Goal: Task Accomplishment & Management: Manage account settings

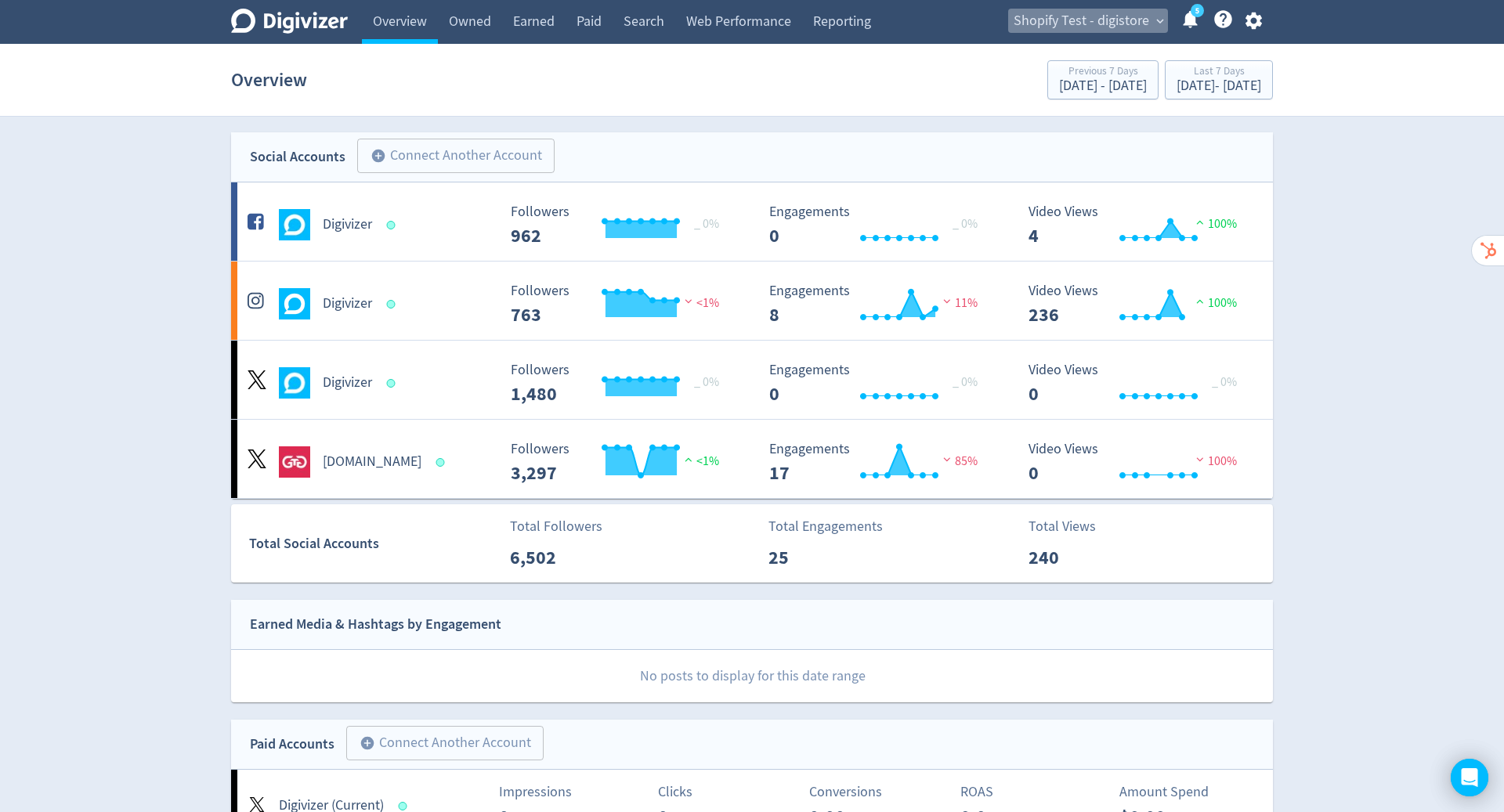
click at [1119, 24] on span "Shopify Test - digistore" at bounding box center [1081, 21] width 135 height 25
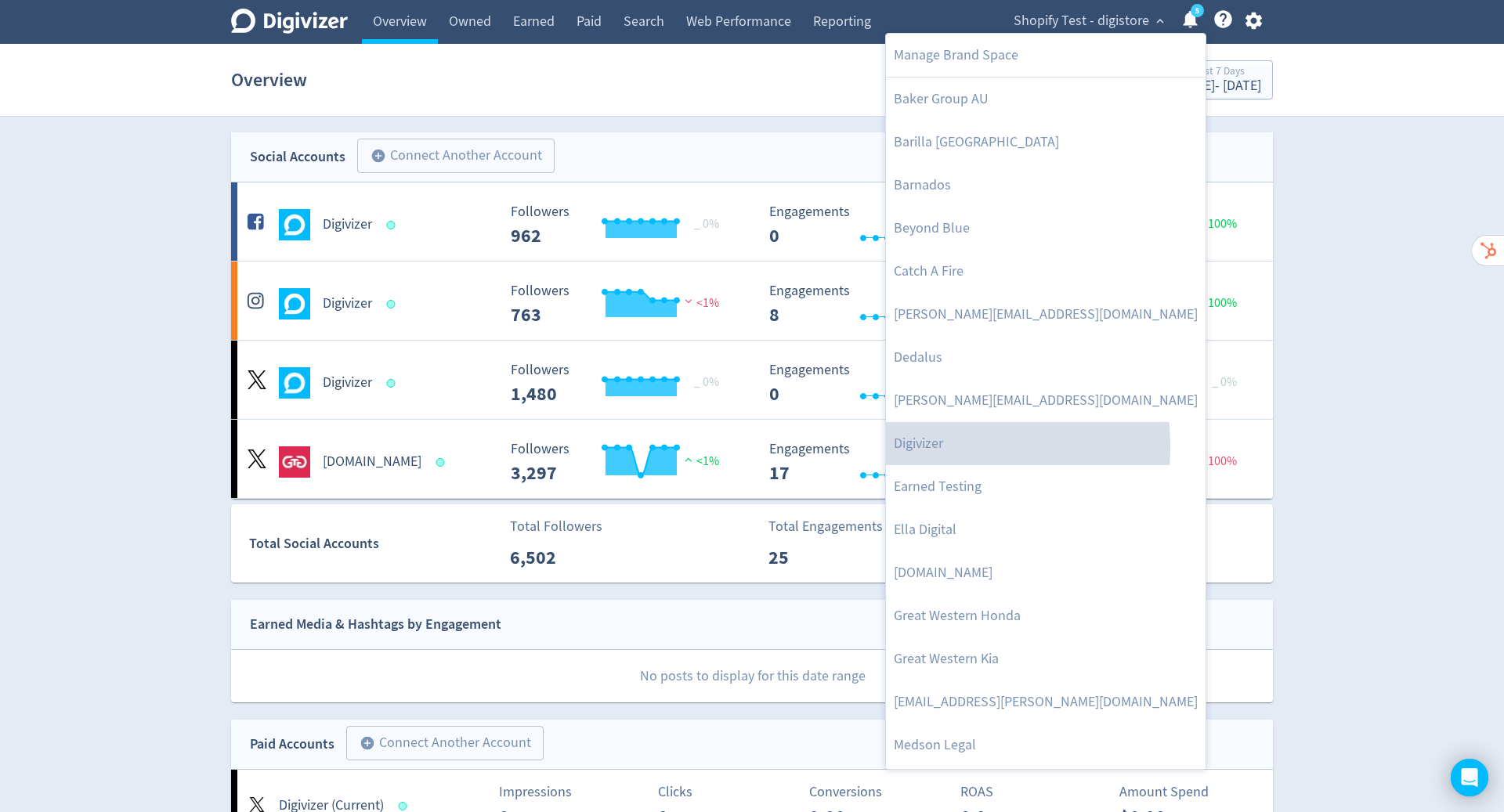
click at [925, 446] on link "Digivizer" at bounding box center [1046, 443] width 320 height 43
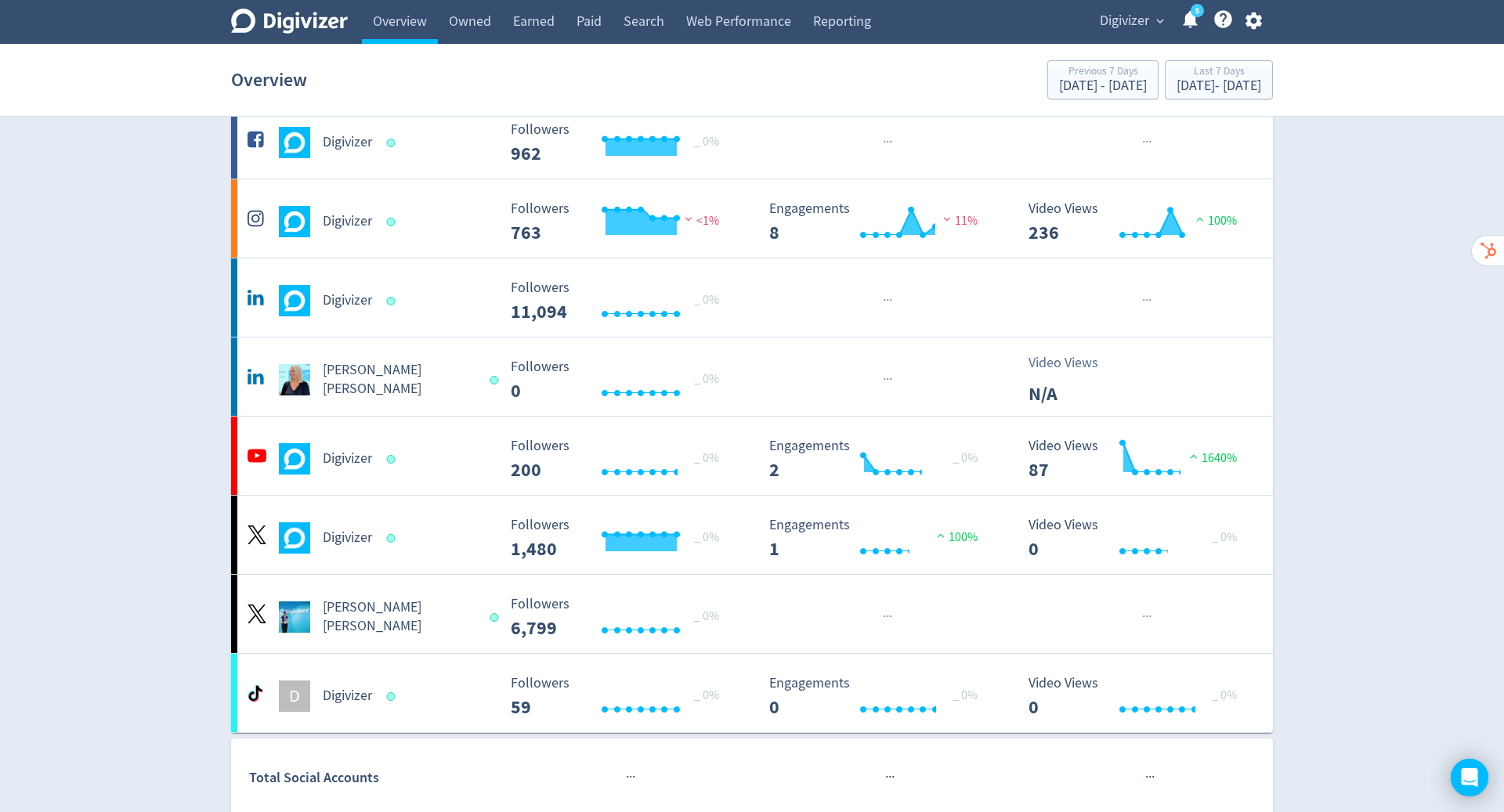
scroll to position [85, 0]
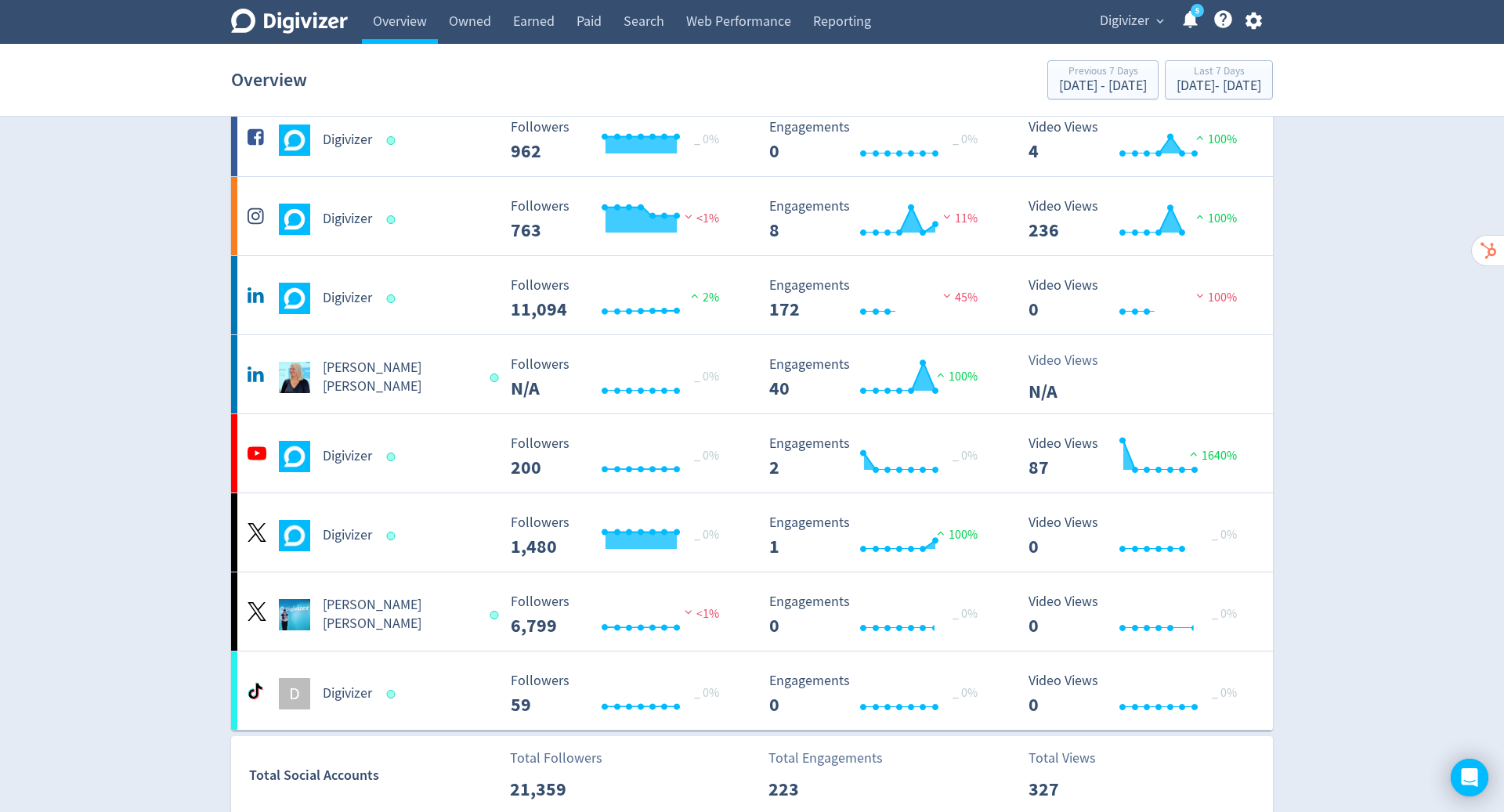
click at [349, 456] on h5 "Digivizer" at bounding box center [348, 457] width 49 height 19
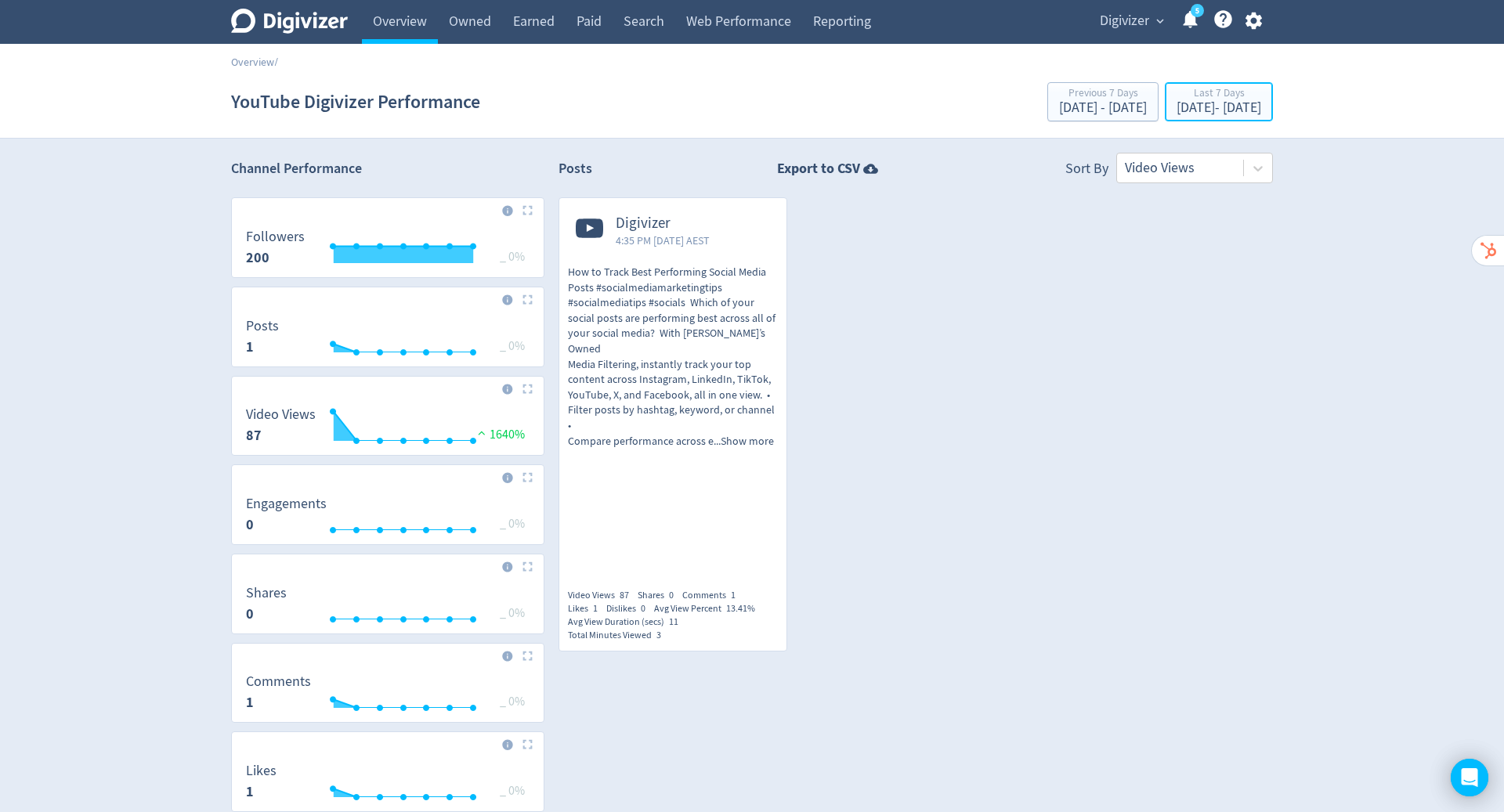
click at [1188, 110] on div "[DATE] - [DATE]" at bounding box center [1219, 107] width 85 height 14
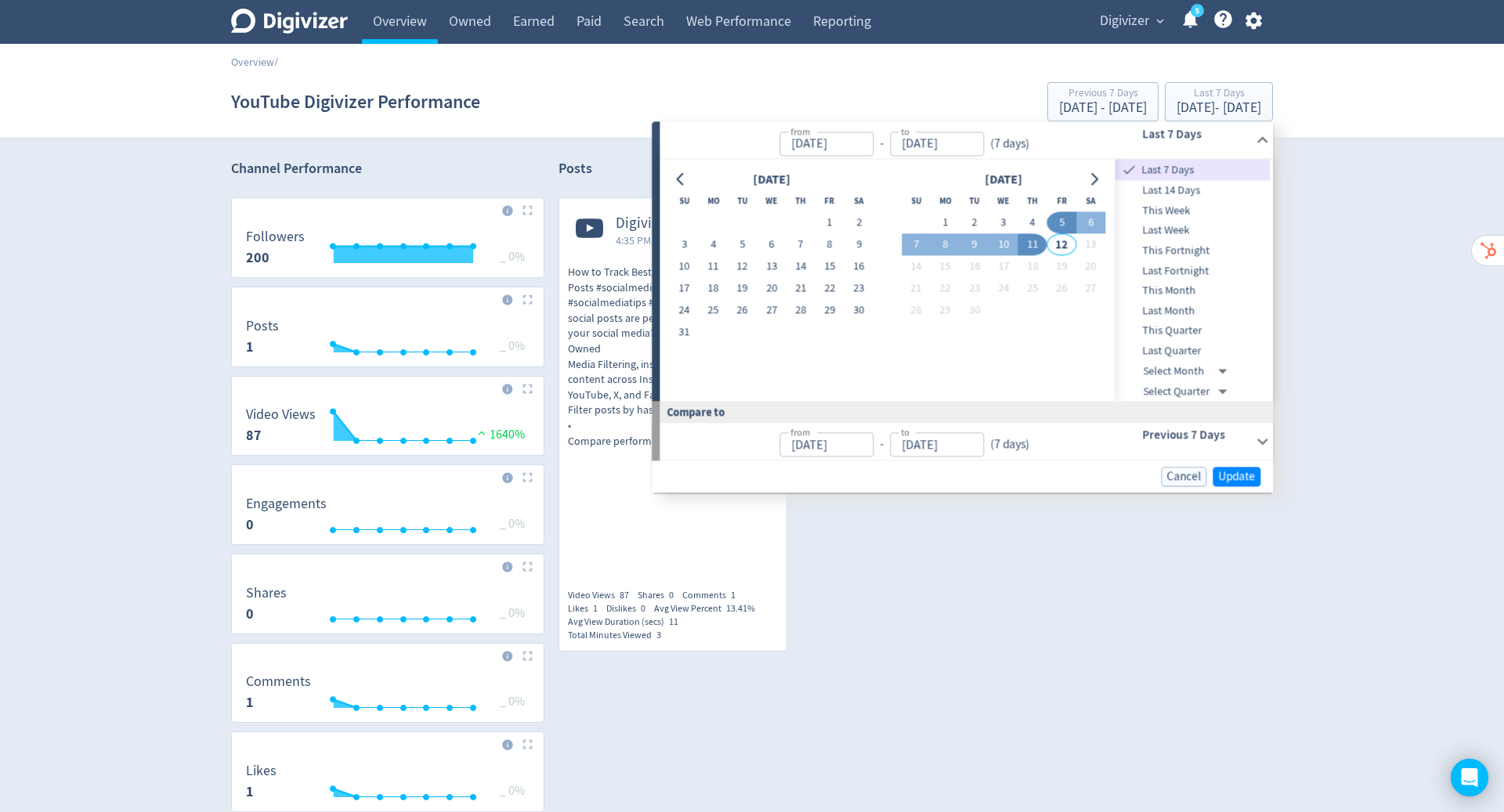
click at [678, 289] on button "17" at bounding box center [684, 289] width 29 height 22
type input "[DATE]"
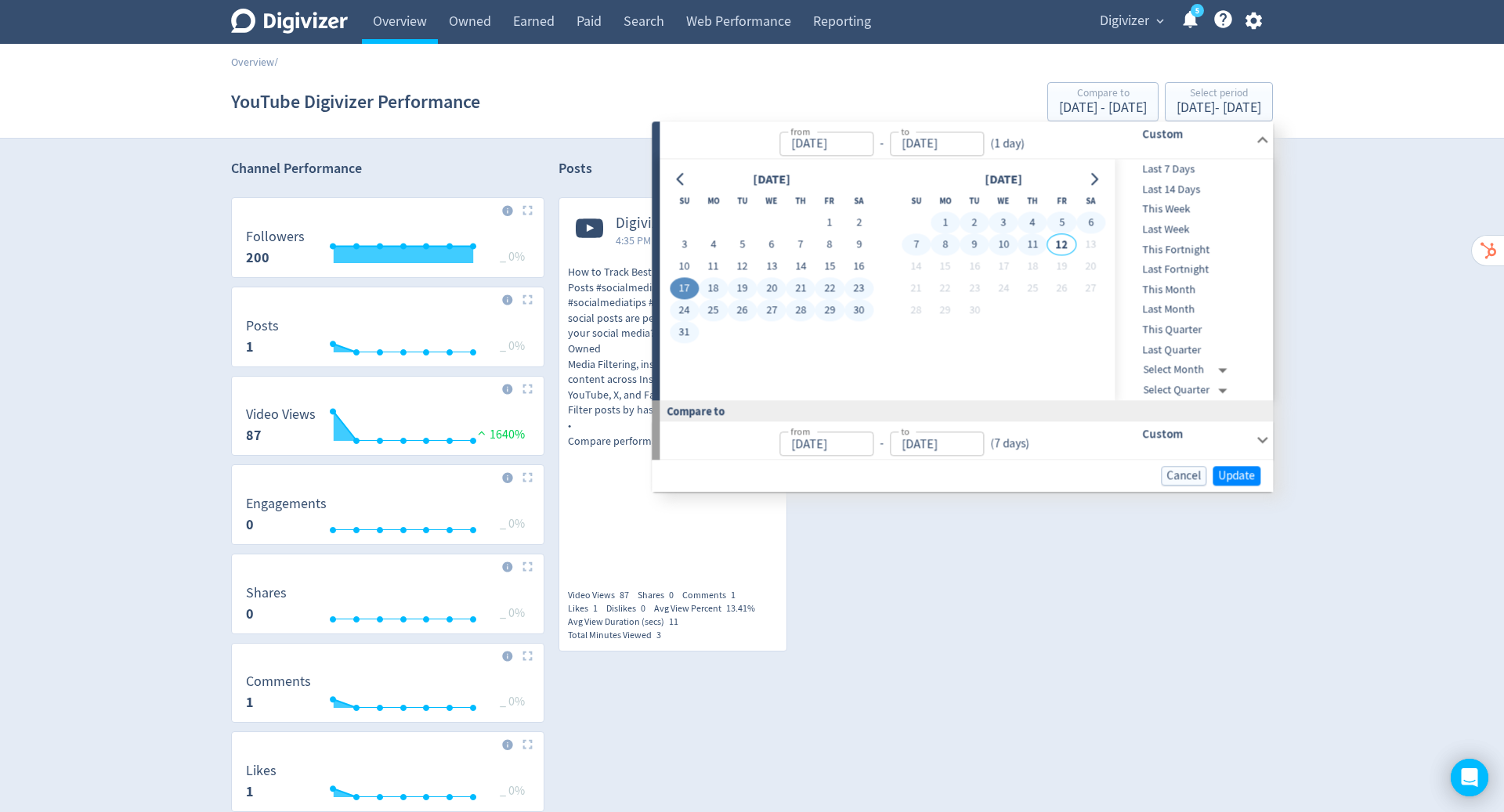
click at [1030, 242] on button "11" at bounding box center [1033, 245] width 29 height 22
type input "[DATE]"
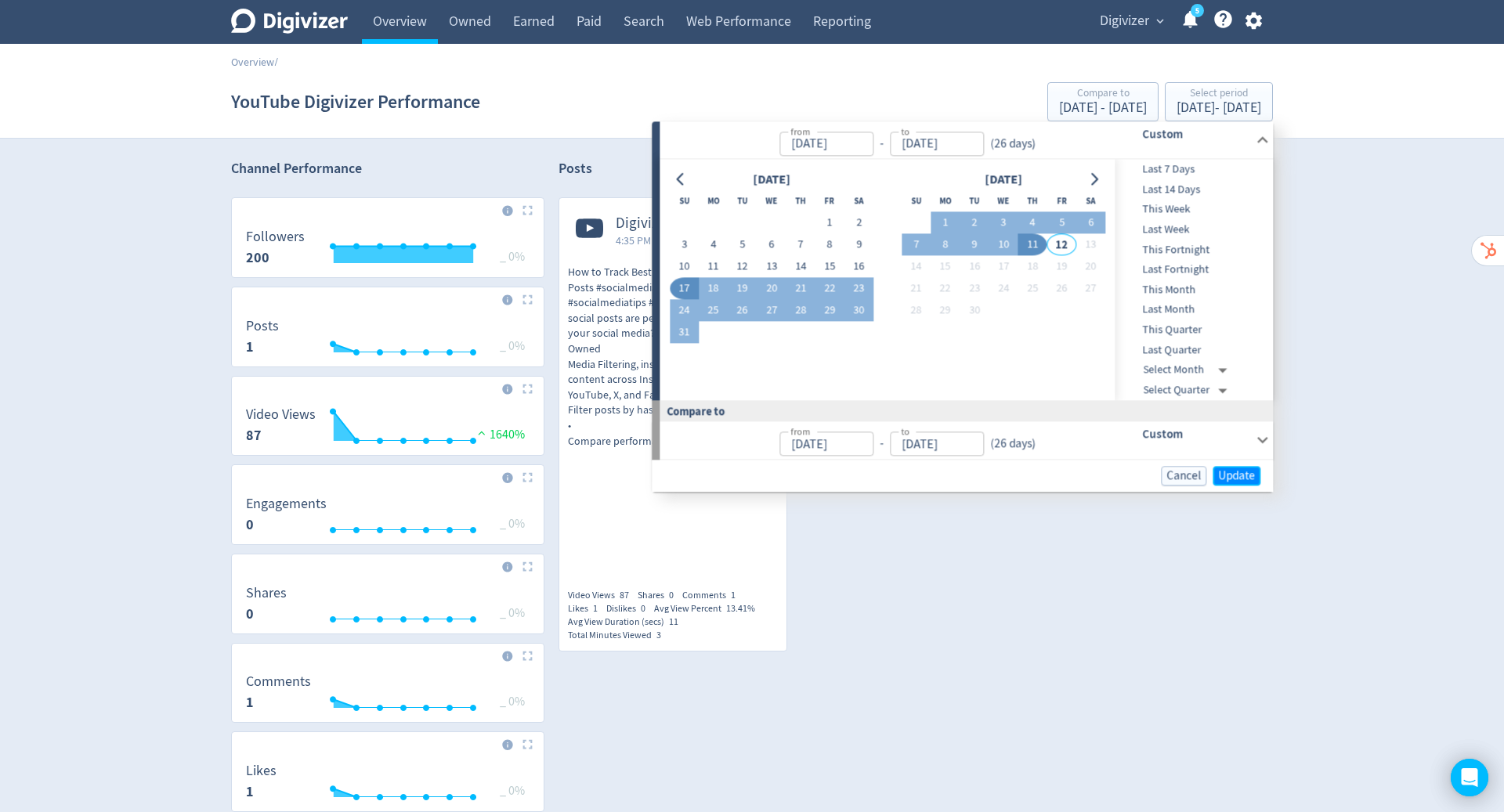
click at [1249, 475] on span "Update" at bounding box center [1237, 476] width 37 height 12
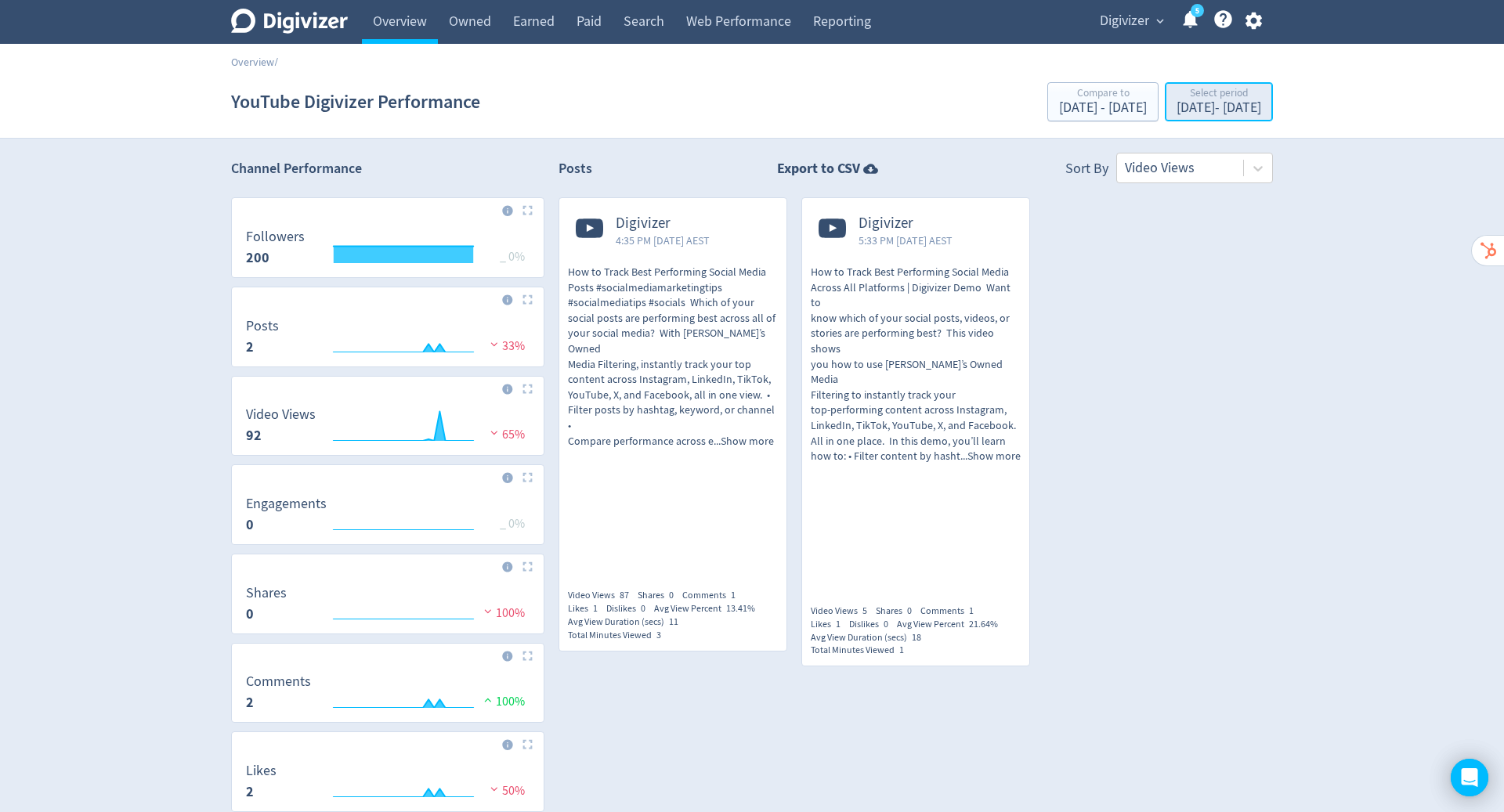
drag, startPoint x: 543, startPoint y: 529, endPoint x: 1160, endPoint y: 112, distance: 744.7
click at [1177, 112] on div "[DATE] - [DATE]" at bounding box center [1219, 107] width 85 height 14
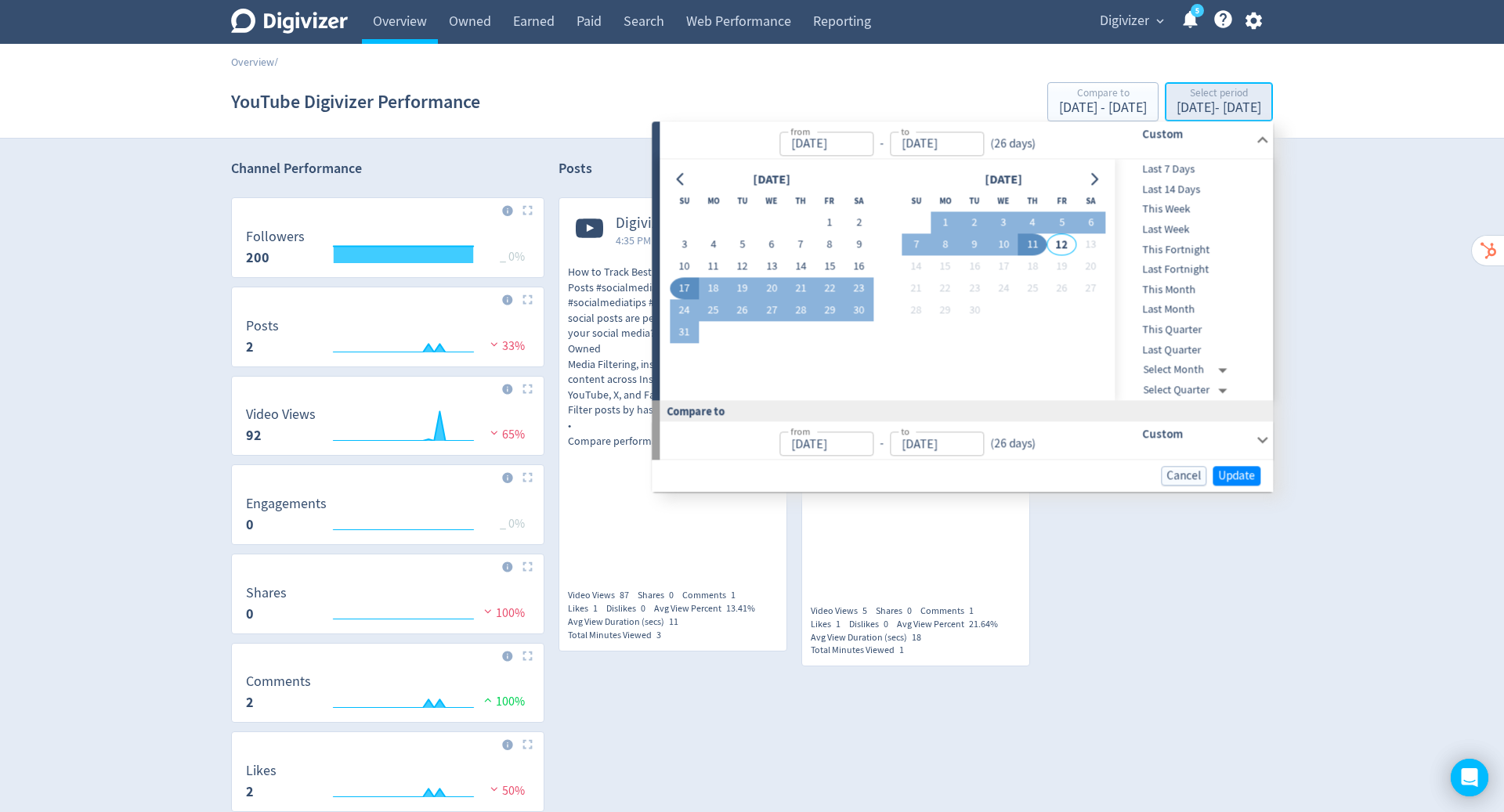
type input "[DATE]"
click at [827, 220] on button "1" at bounding box center [830, 223] width 29 height 22
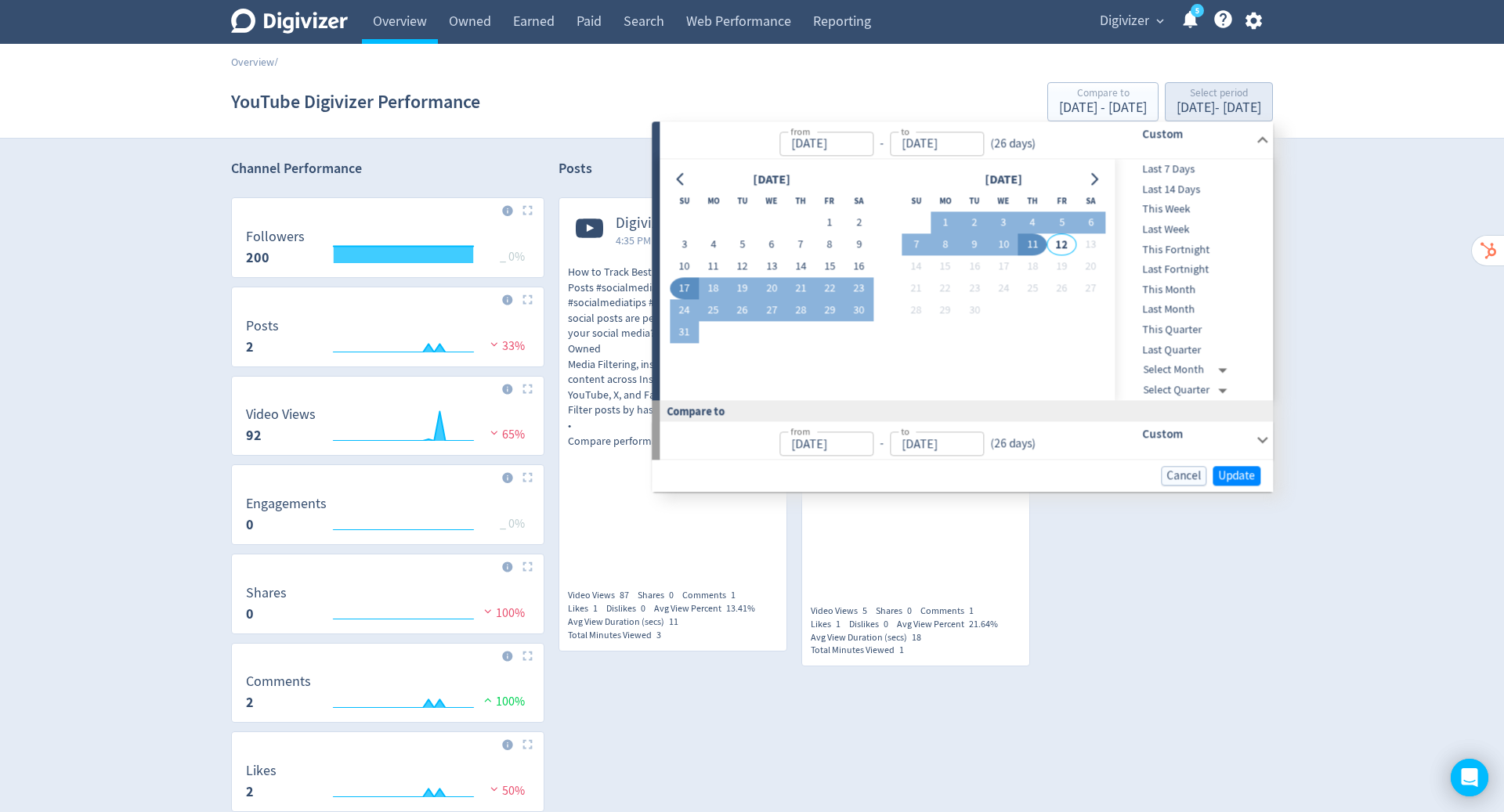
type input "[DATE]"
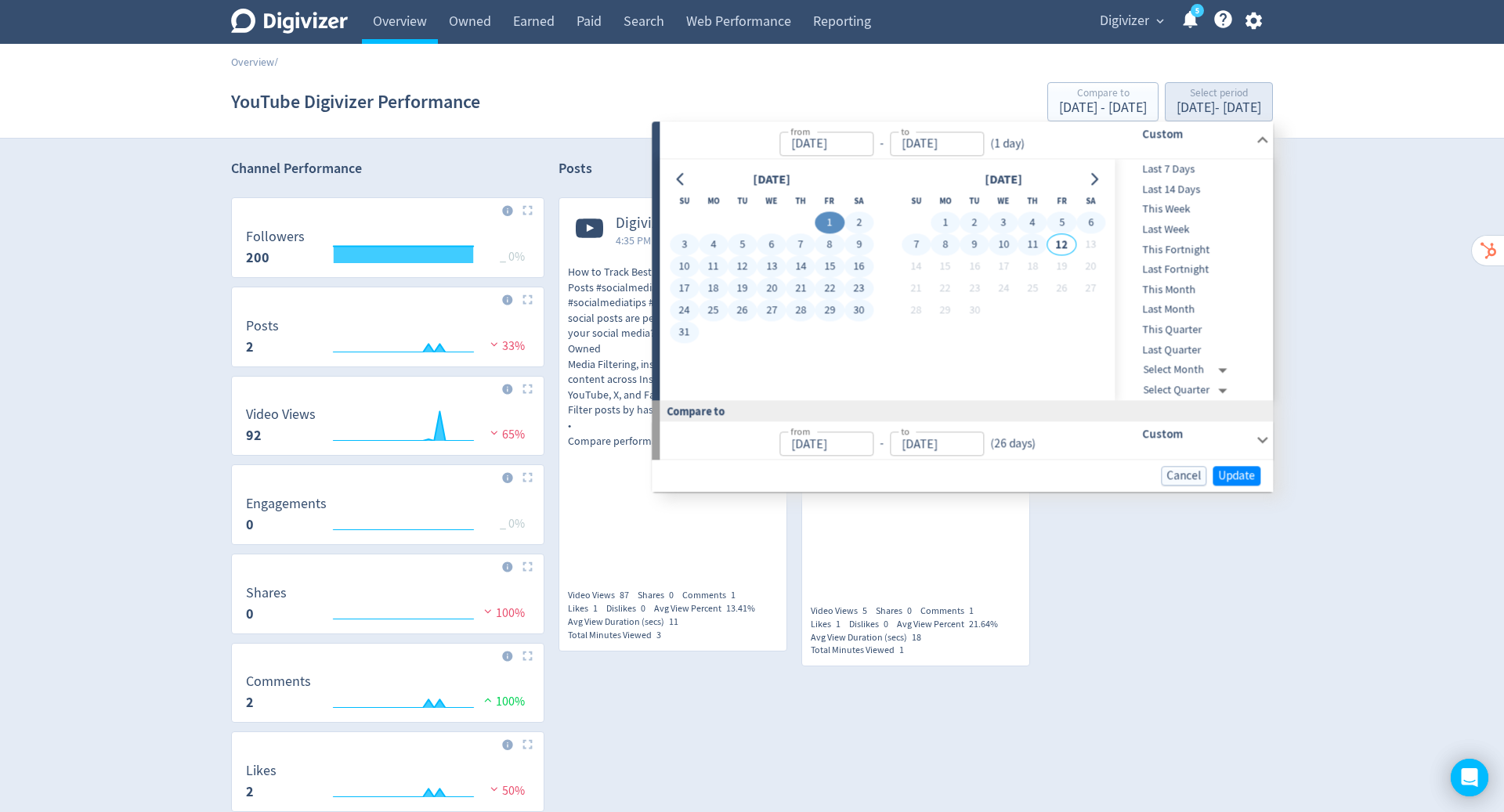
click at [1034, 242] on button "11" at bounding box center [1033, 245] width 29 height 22
type input "[DATE]"
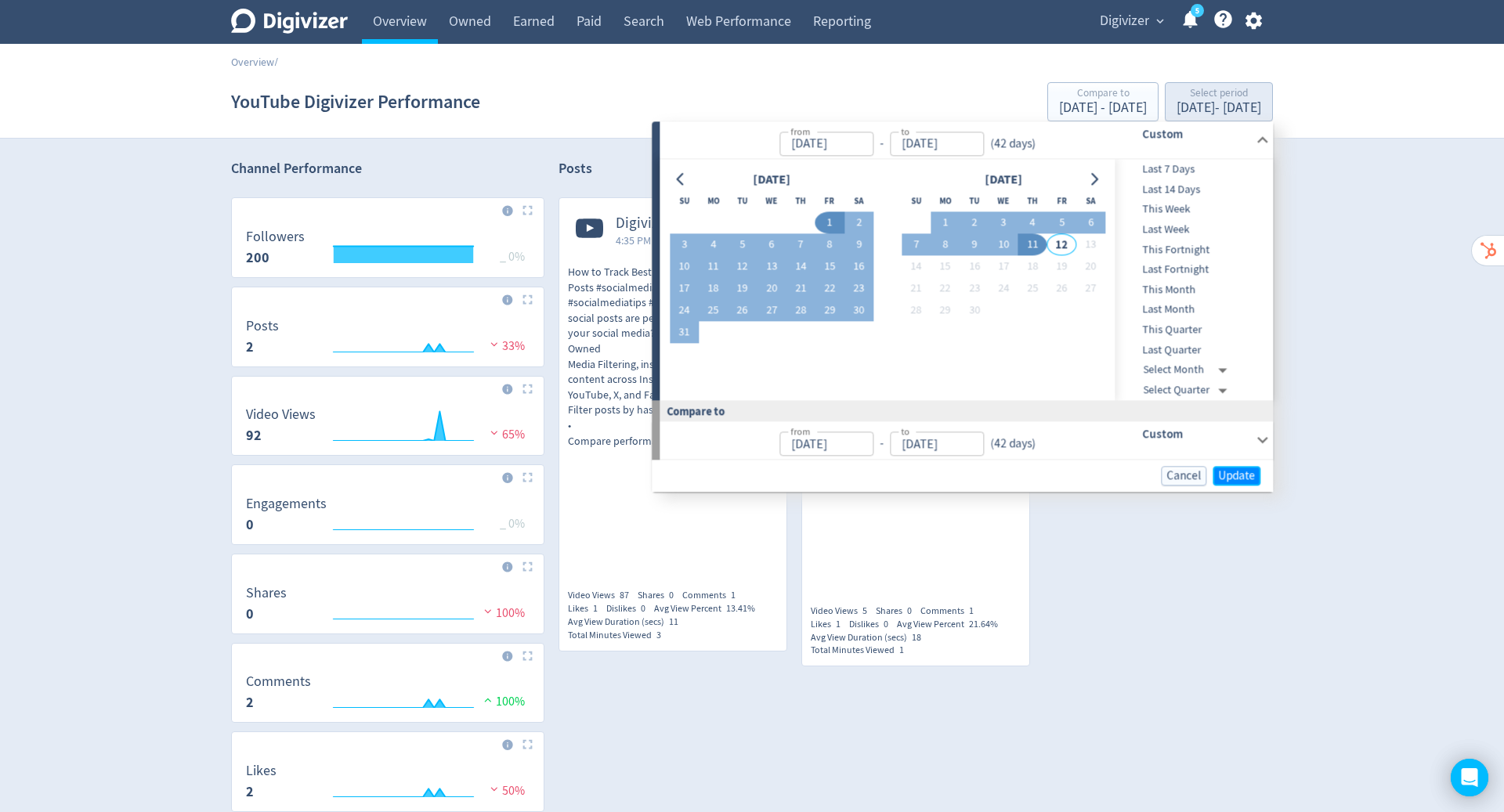
click at [1245, 471] on span "Update" at bounding box center [1237, 476] width 37 height 12
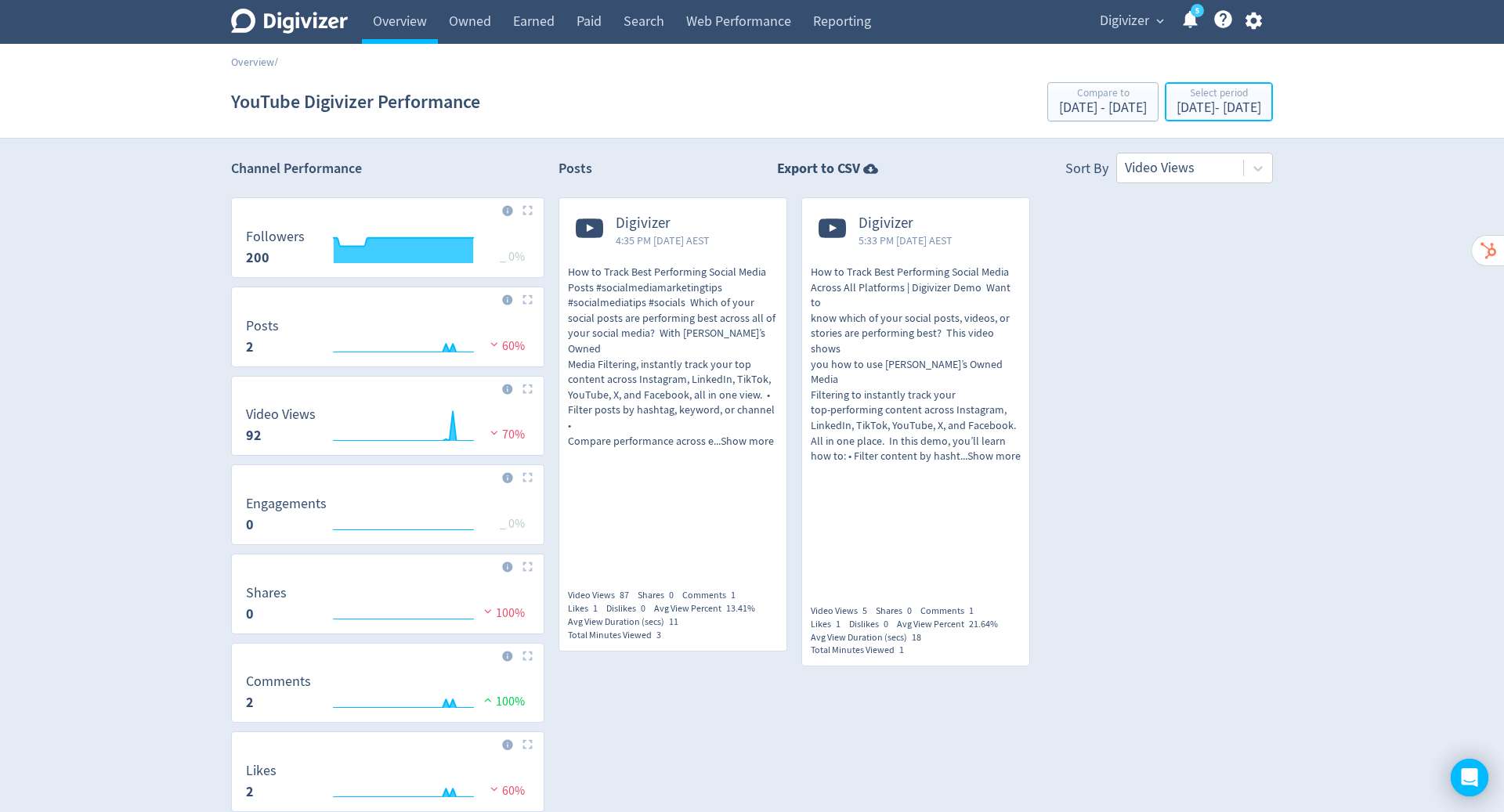
click at [1177, 103] on div "[DATE] - [DATE]" at bounding box center [1219, 107] width 85 height 14
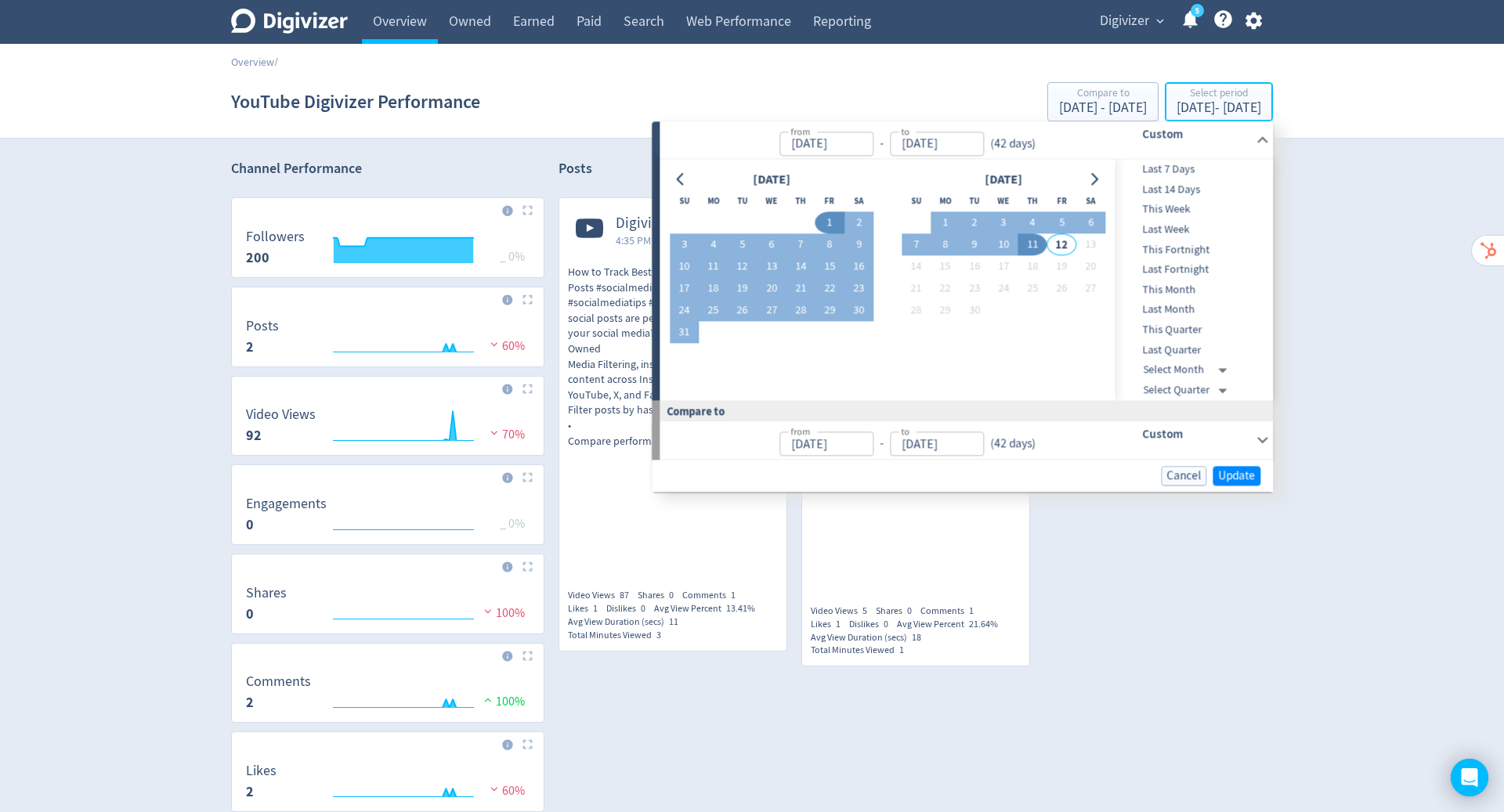
type input "[DATE]"
click at [683, 177] on icon "Go to previous month" at bounding box center [680, 179] width 13 height 13
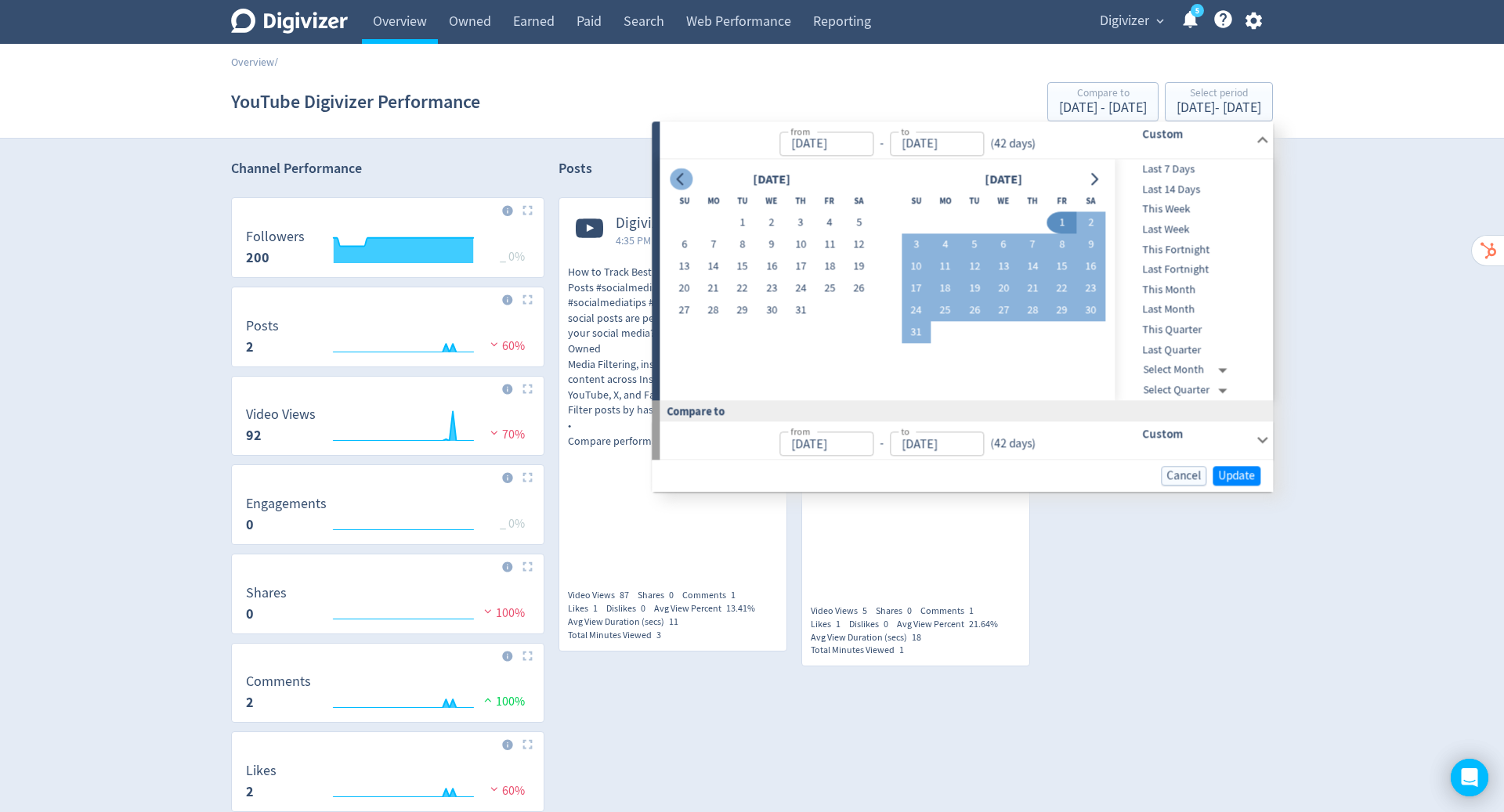
click at [744, 218] on button "1" at bounding box center [742, 223] width 29 height 22
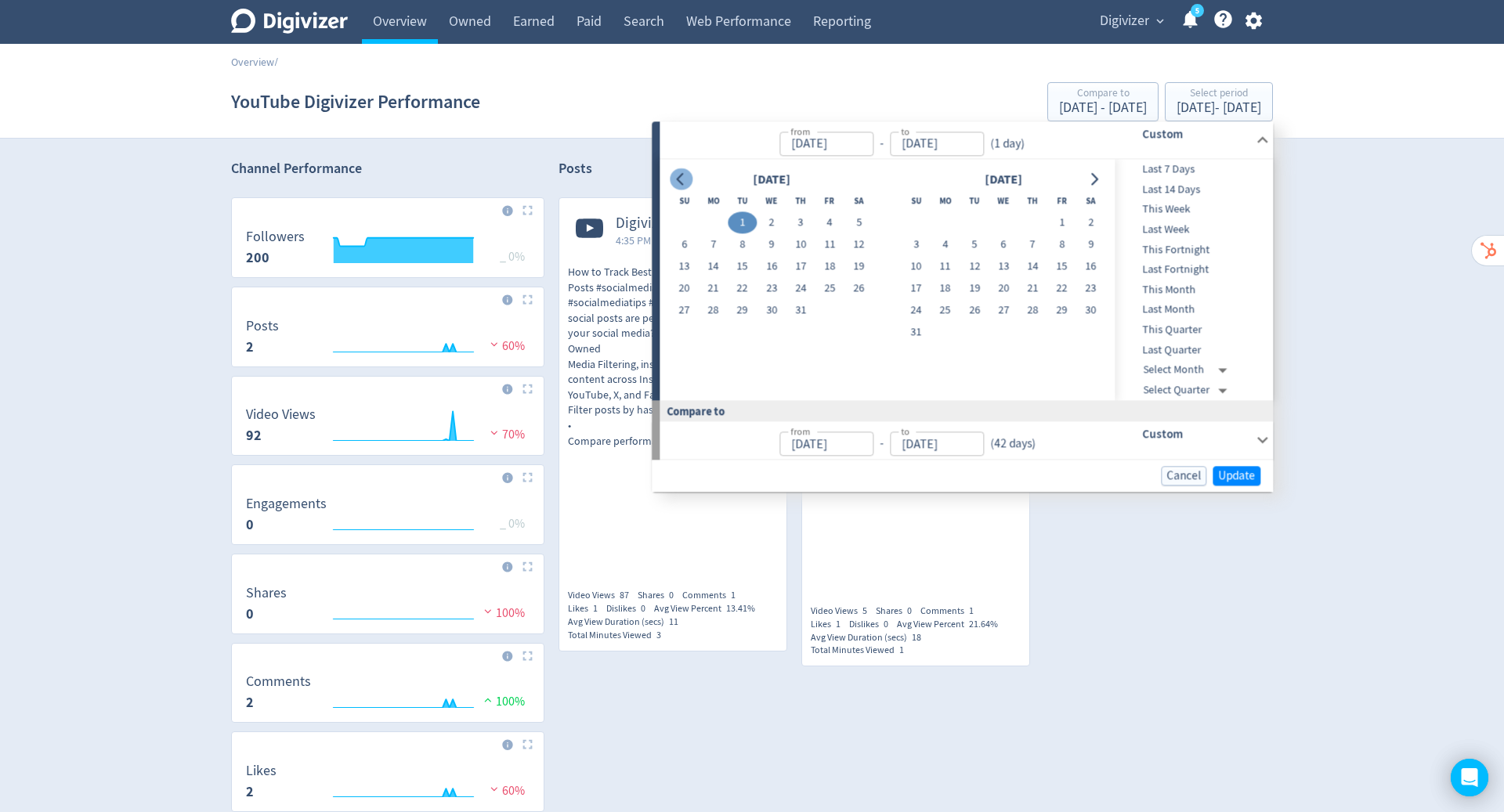
type input "[DATE]"
click at [1102, 184] on button "Go to next month" at bounding box center [1094, 179] width 23 height 22
click at [683, 178] on icon "Go to previous month" at bounding box center [680, 179] width 13 height 13
click at [1033, 246] on button "11" at bounding box center [1033, 245] width 29 height 22
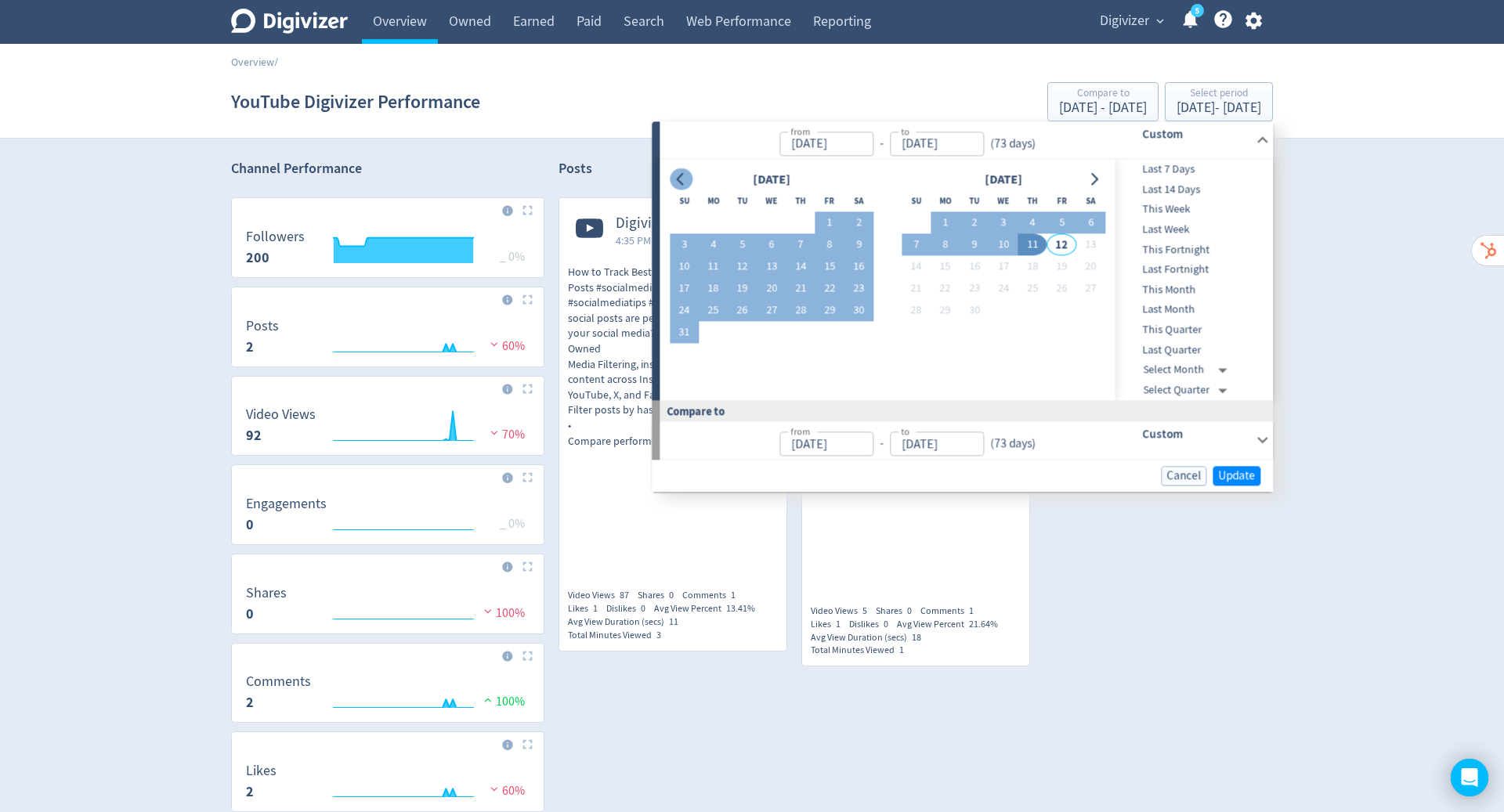
type input "[DATE]"
click at [1245, 477] on span "Update" at bounding box center [1237, 476] width 37 height 12
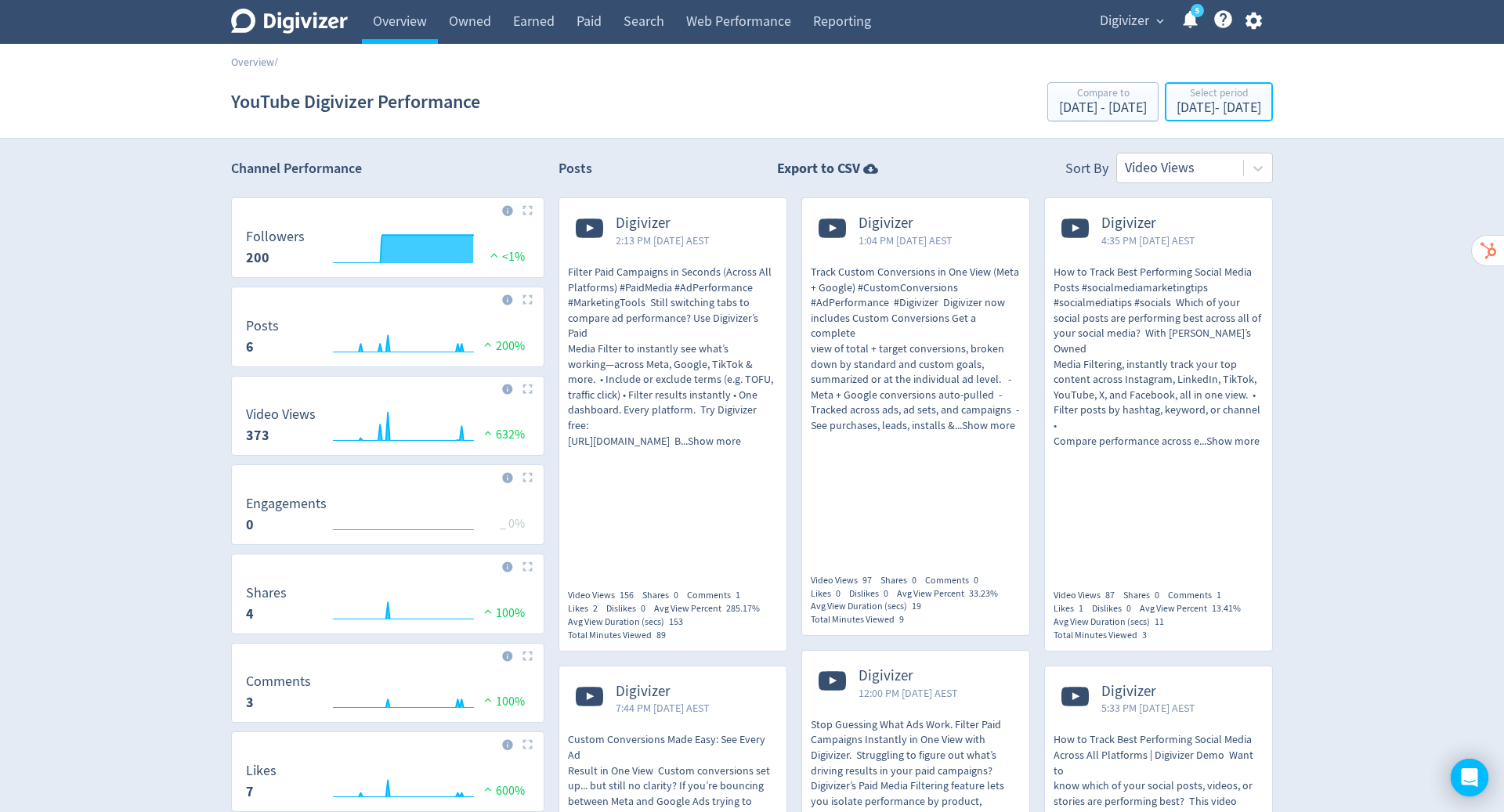
click at [1177, 110] on div "[DATE] - [DATE]" at bounding box center [1219, 107] width 85 height 14
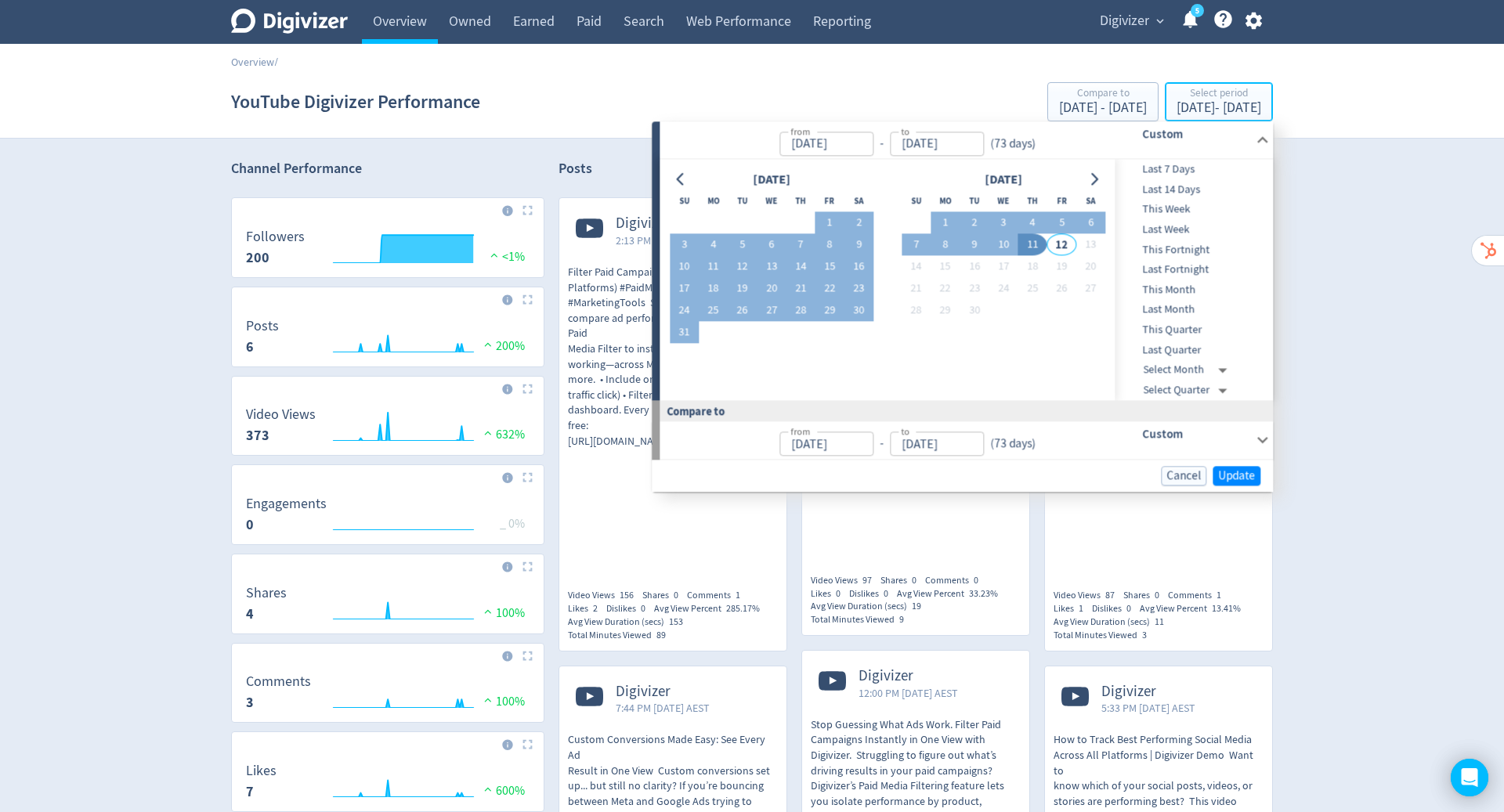
type input "[DATE]"
click at [935, 227] on button "1" at bounding box center [945, 223] width 29 height 22
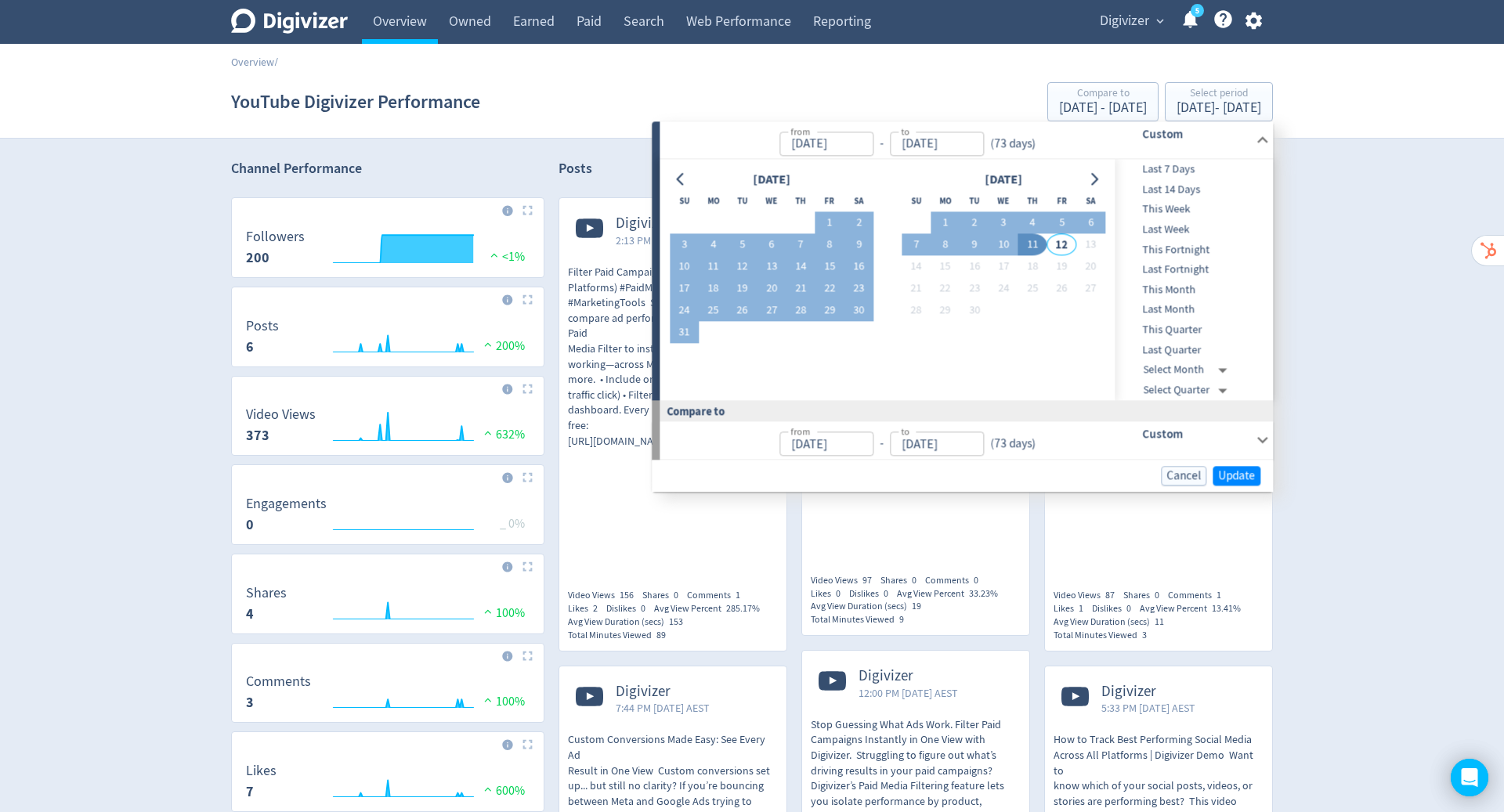
type input "[DATE]"
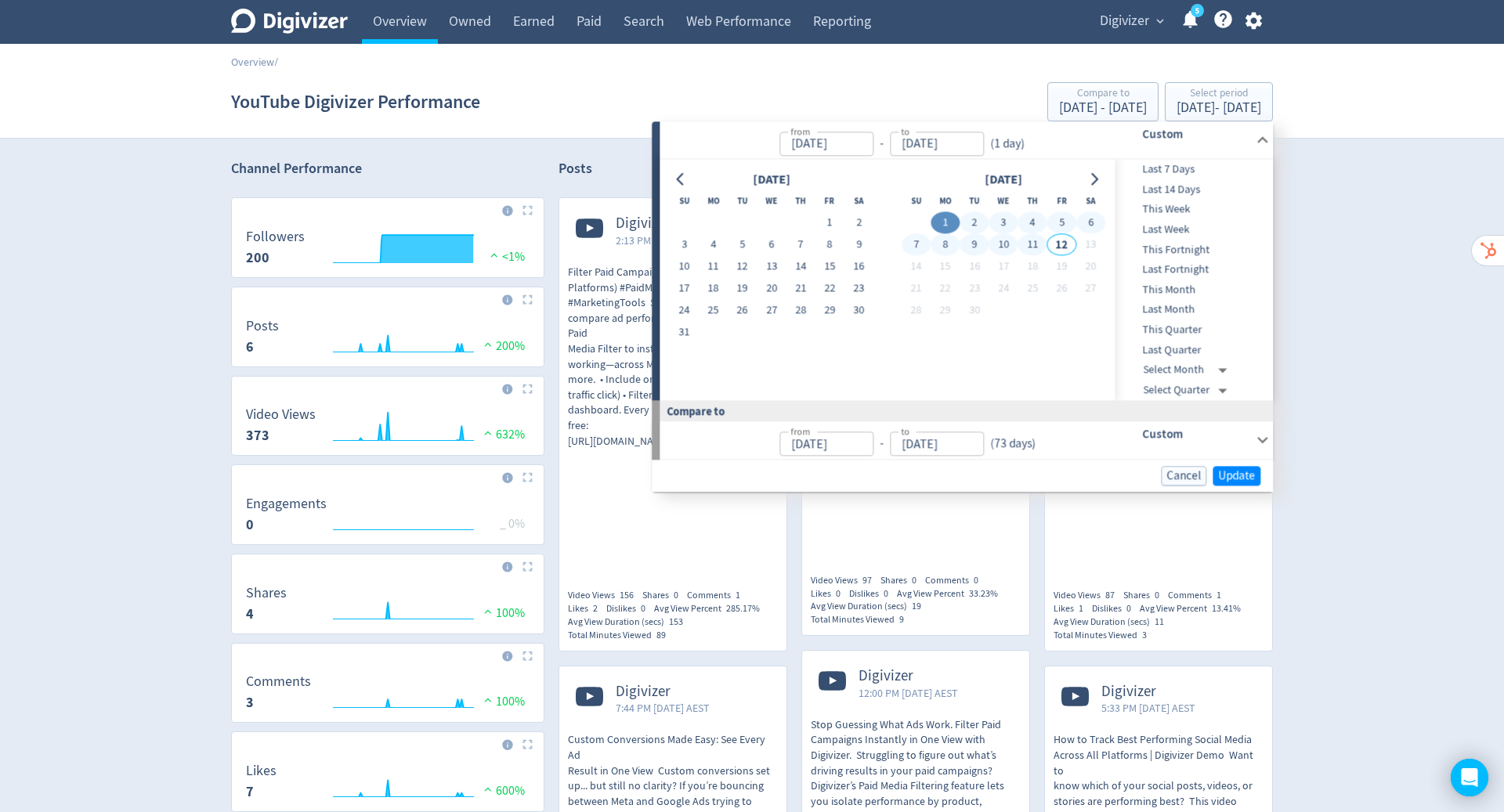
click at [1034, 250] on button "11" at bounding box center [1033, 245] width 29 height 22
type input "[DATE]"
click at [1244, 476] on span "Update" at bounding box center [1237, 476] width 37 height 12
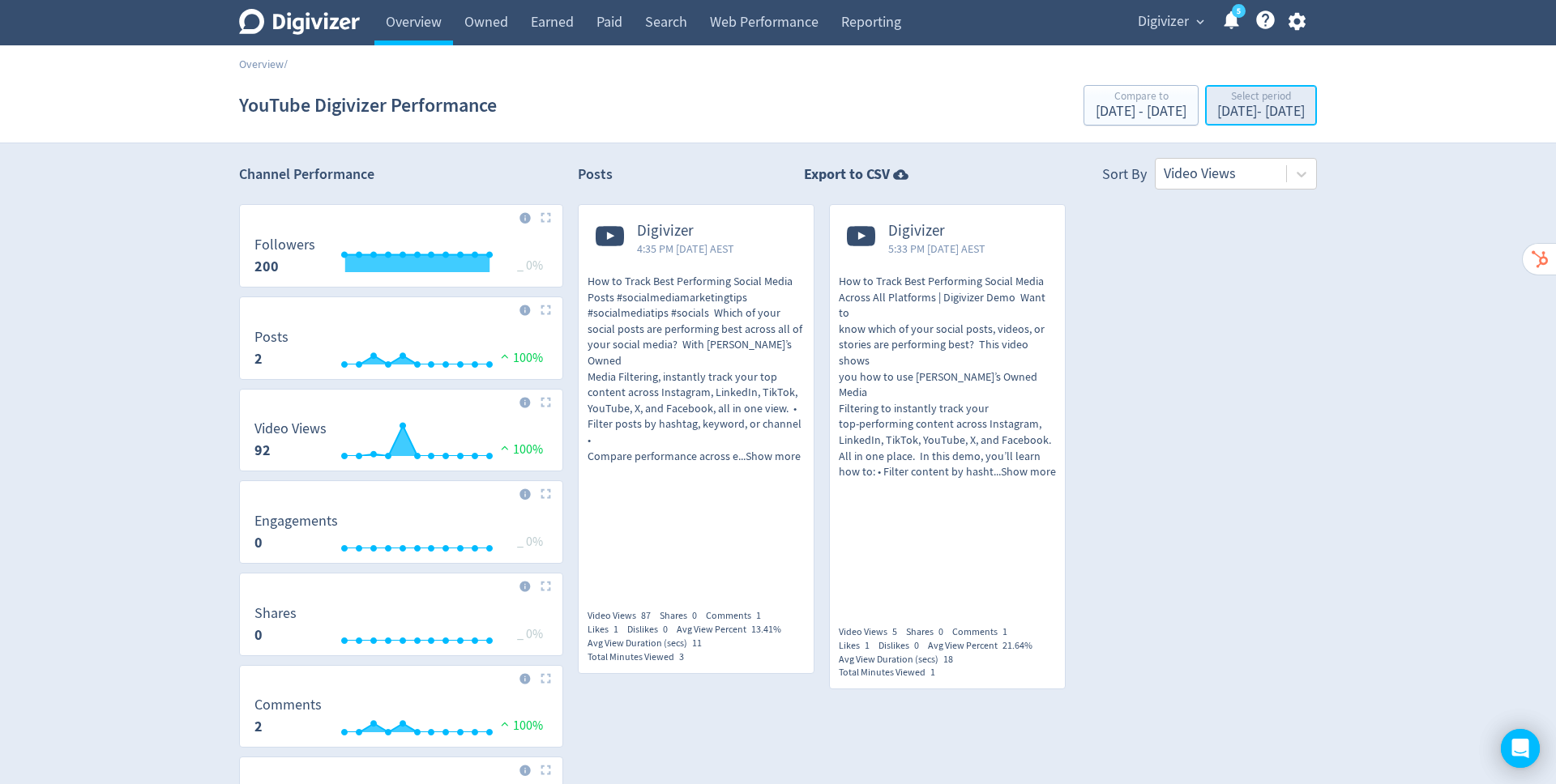
click at [1217, 104] on div "[DATE] - [DATE]" at bounding box center [1261, 111] width 88 height 15
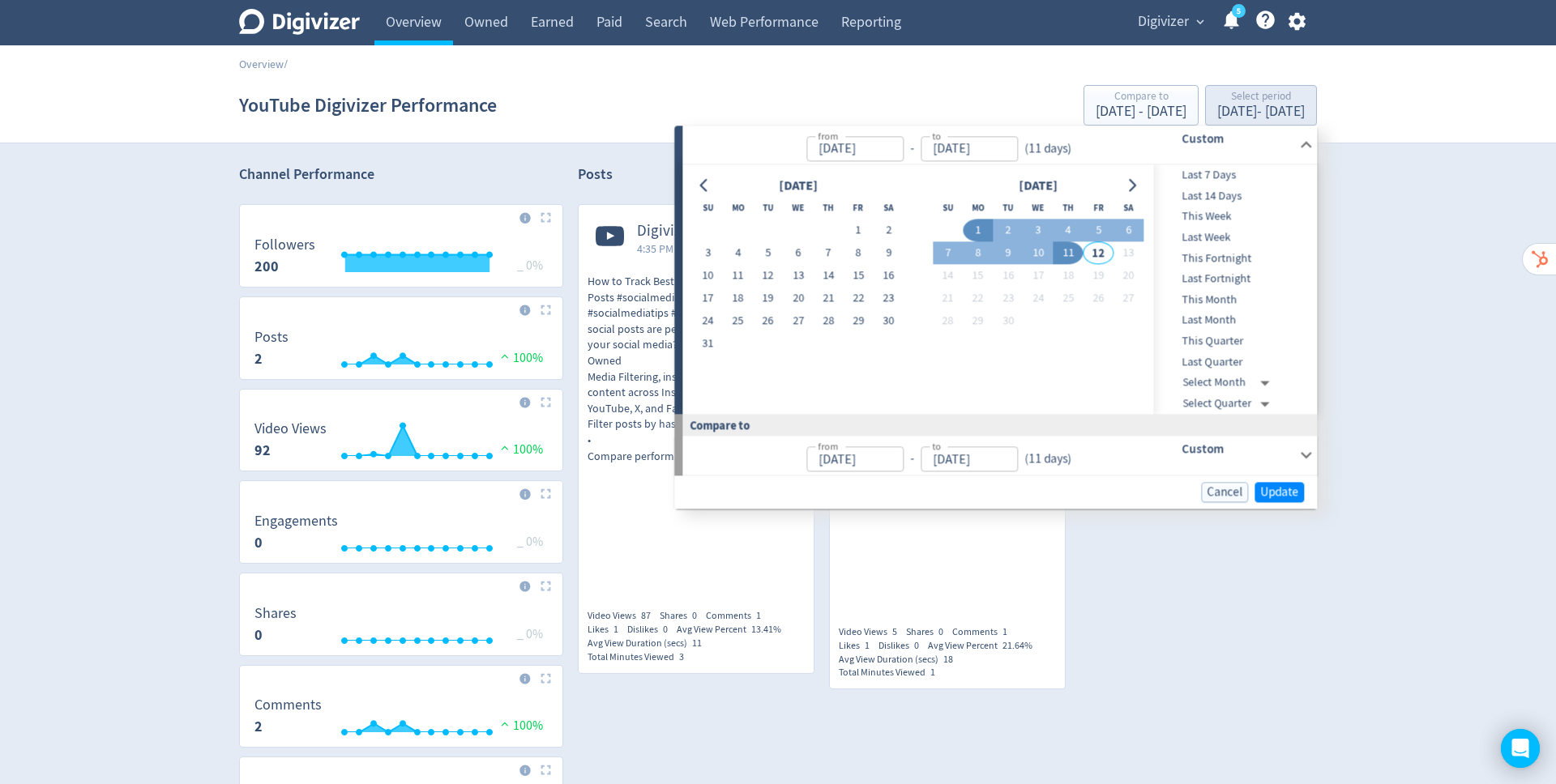
click at [702, 189] on icon "Go to previous month" at bounding box center [704, 186] width 13 height 13
click at [1013, 229] on button "1" at bounding box center [1007, 231] width 30 height 23
type input "[DATE]"
click at [1137, 181] on icon "Go to next month" at bounding box center [1132, 186] width 13 height 13
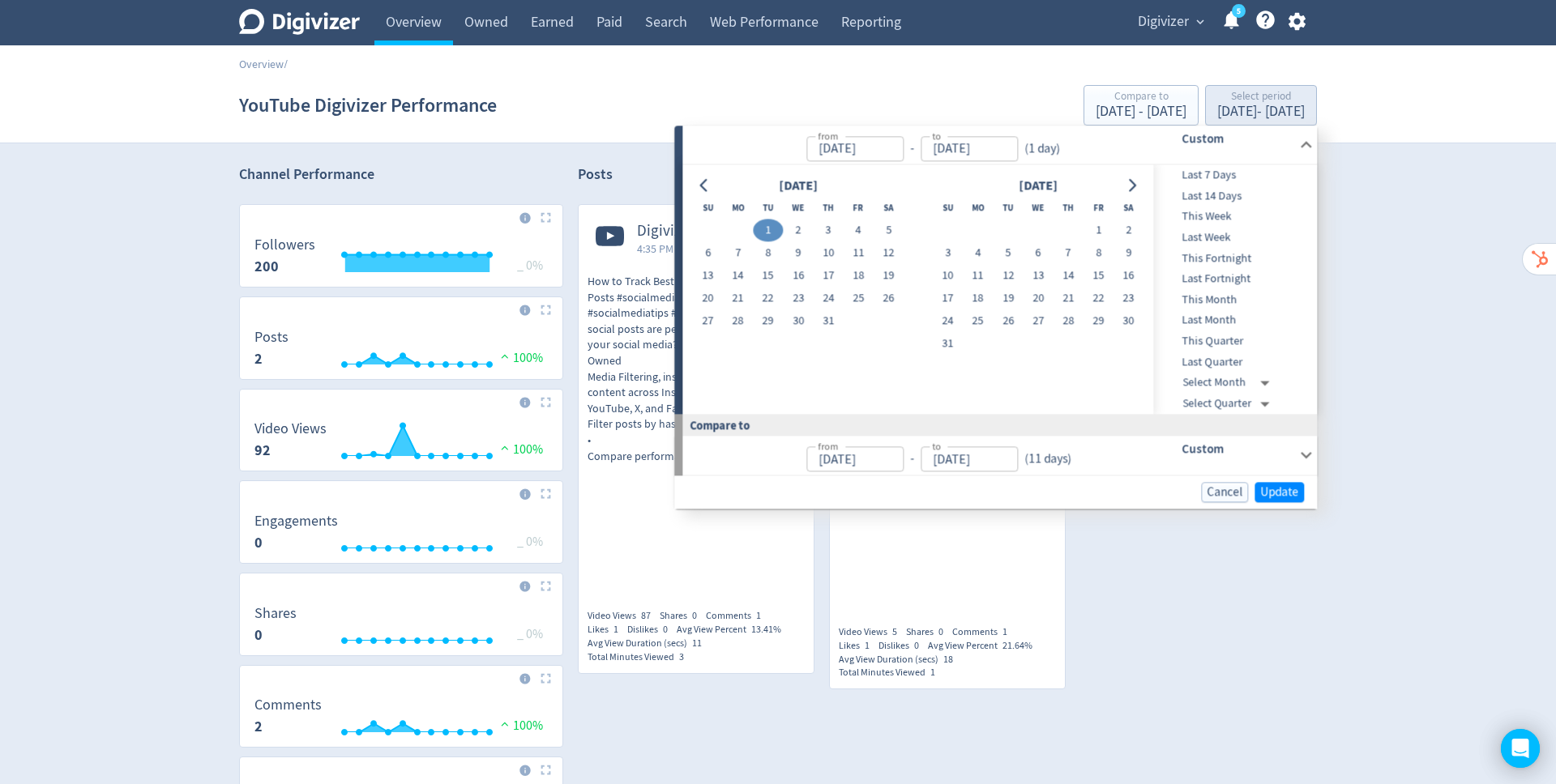
click at [1137, 181] on icon "Go to next month" at bounding box center [1132, 186] width 13 height 13
click at [1068, 256] on button "11" at bounding box center [1069, 254] width 30 height 23
type input "[DATE]"
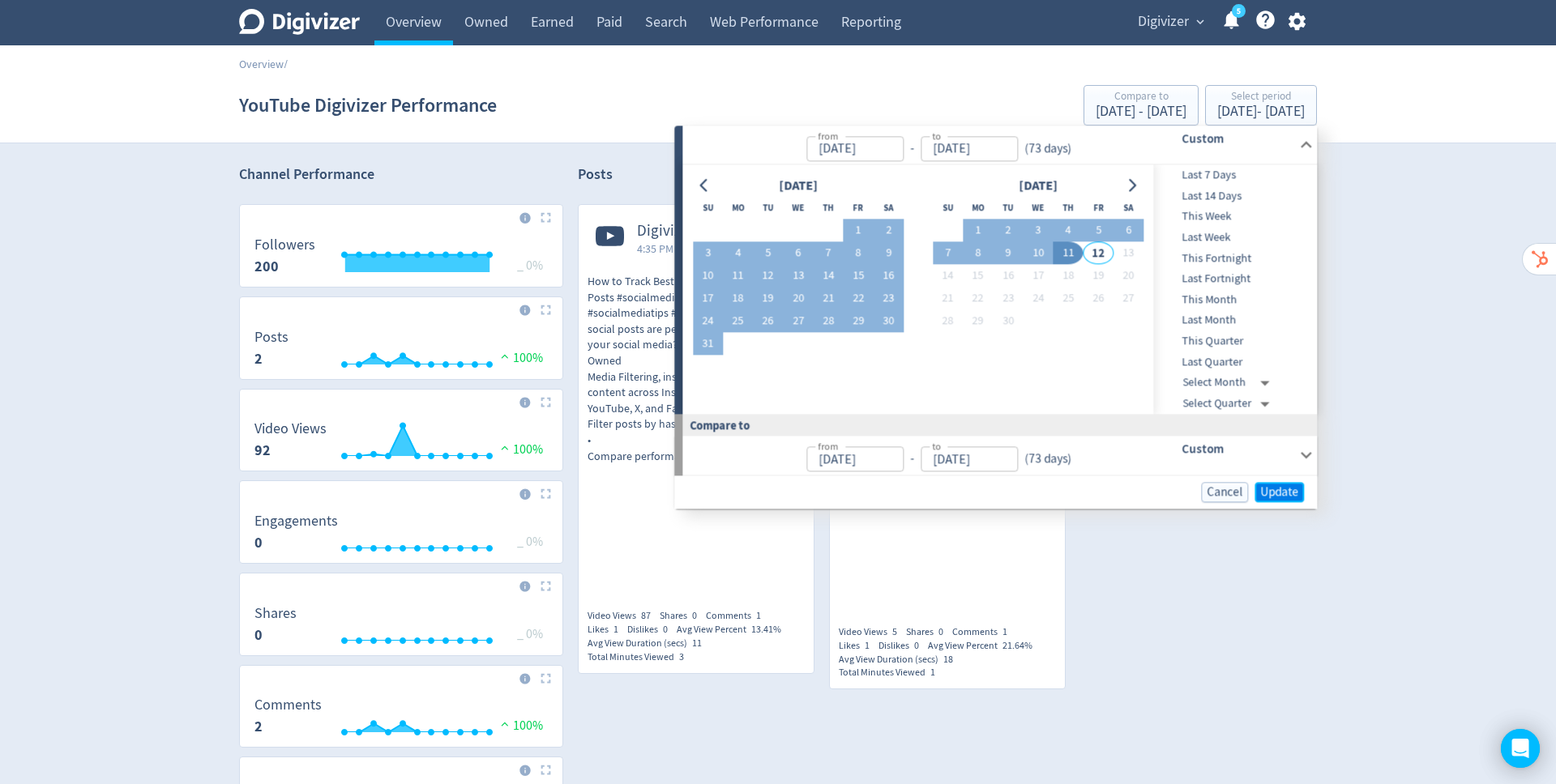
drag, startPoint x: 1211, startPoint y: 104, endPoint x: 1279, endPoint y: 488, distance: 390.0
click at [1279, 488] on span "Update" at bounding box center [1279, 493] width 39 height 12
